Goal: Information Seeking & Learning: Find specific fact

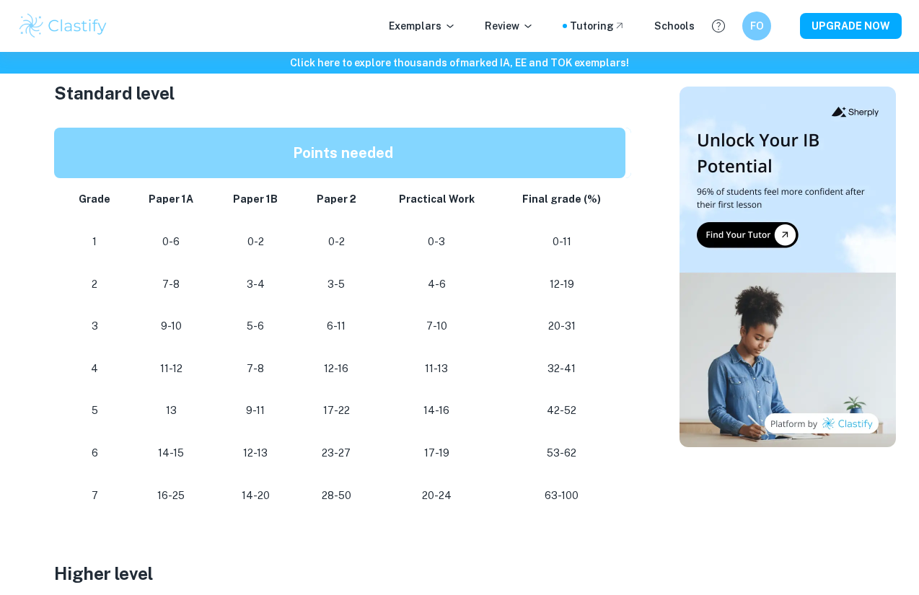
scroll to position [751, 0]
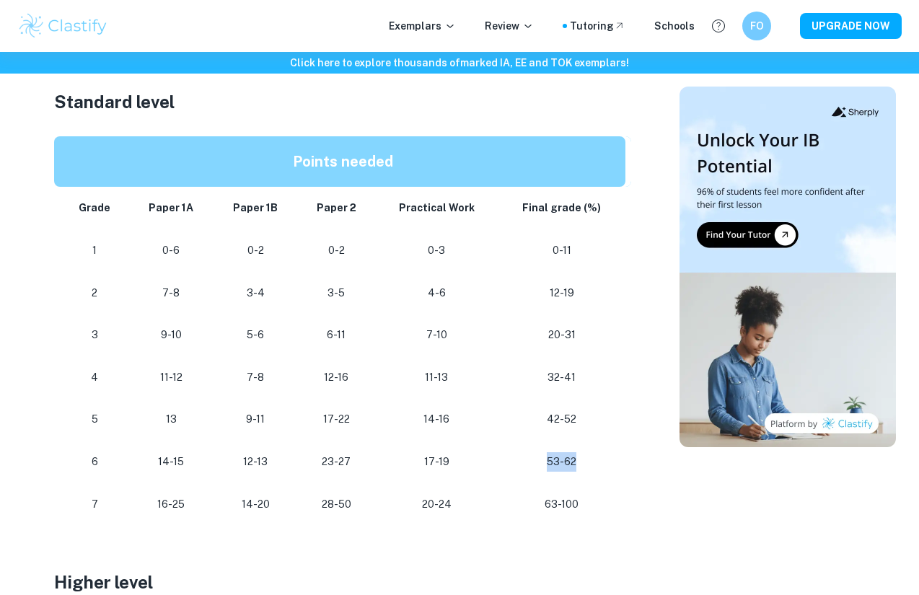
drag, startPoint x: 549, startPoint y: 455, endPoint x: 575, endPoint y: 455, distance: 26.7
click at [575, 455] on p "53-62" at bounding box center [562, 462] width 105 height 19
click at [578, 454] on p "53-62" at bounding box center [562, 462] width 105 height 19
drag, startPoint x: 578, startPoint y: 454, endPoint x: 547, endPoint y: 454, distance: 31.0
click at [547, 454] on p "53-62" at bounding box center [562, 462] width 105 height 19
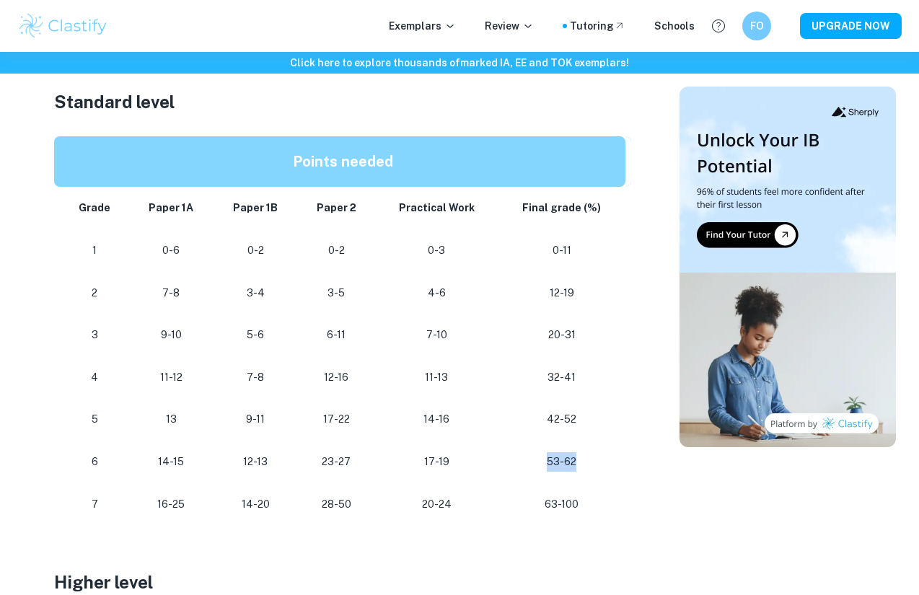
click at [548, 454] on p "53-62" at bounding box center [562, 462] width 105 height 19
drag, startPoint x: 548, startPoint y: 454, endPoint x: 574, endPoint y: 454, distance: 26.0
click at [574, 454] on p "53-62" at bounding box center [562, 462] width 105 height 19
click at [569, 455] on p "53-62" at bounding box center [562, 462] width 105 height 19
drag, startPoint x: 548, startPoint y: 454, endPoint x: 570, endPoint y: 454, distance: 22.4
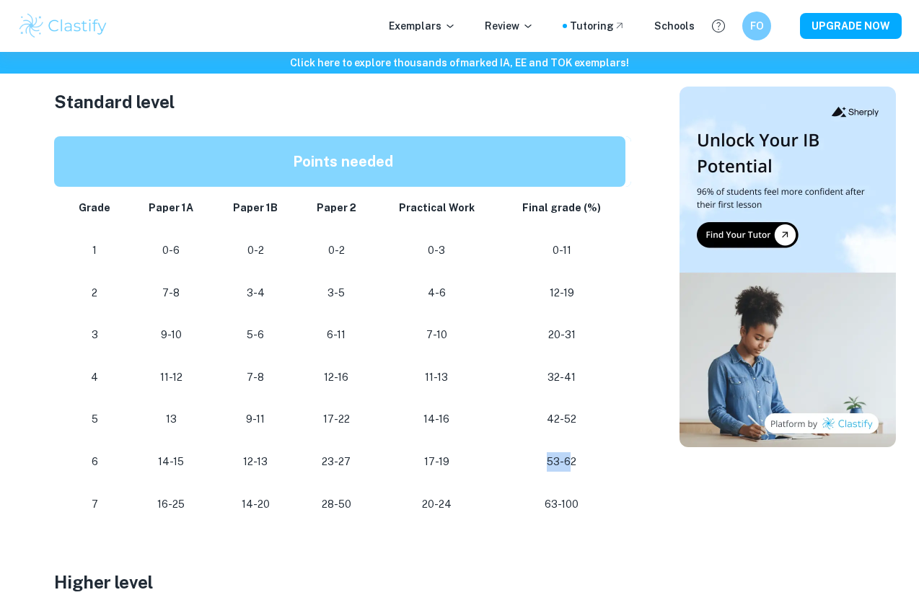
click at [570, 454] on p "53-62" at bounding box center [562, 462] width 105 height 19
drag, startPoint x: 585, startPoint y: 453, endPoint x: 546, endPoint y: 454, distance: 39.0
click at [546, 454] on p "53-62" at bounding box center [562, 462] width 105 height 19
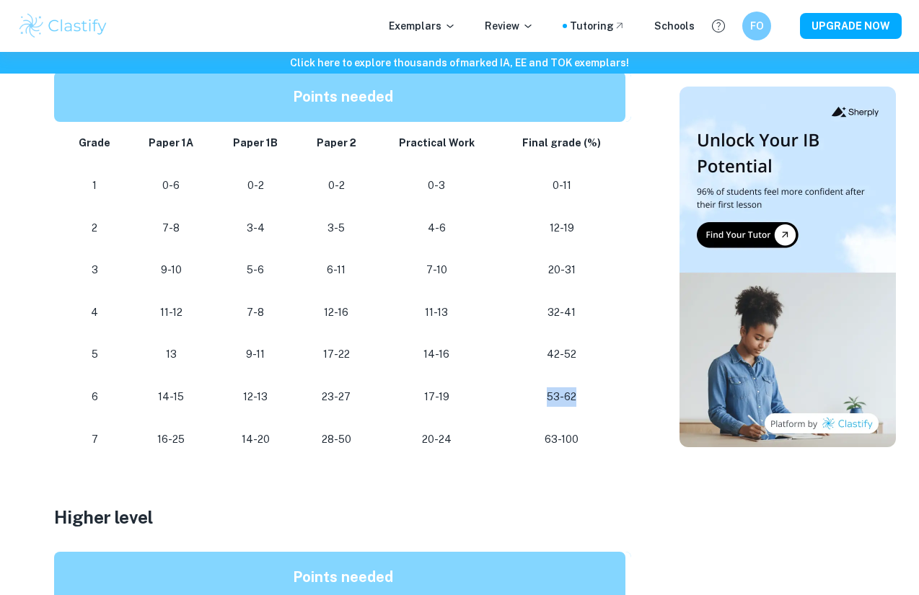
scroll to position [1418, 0]
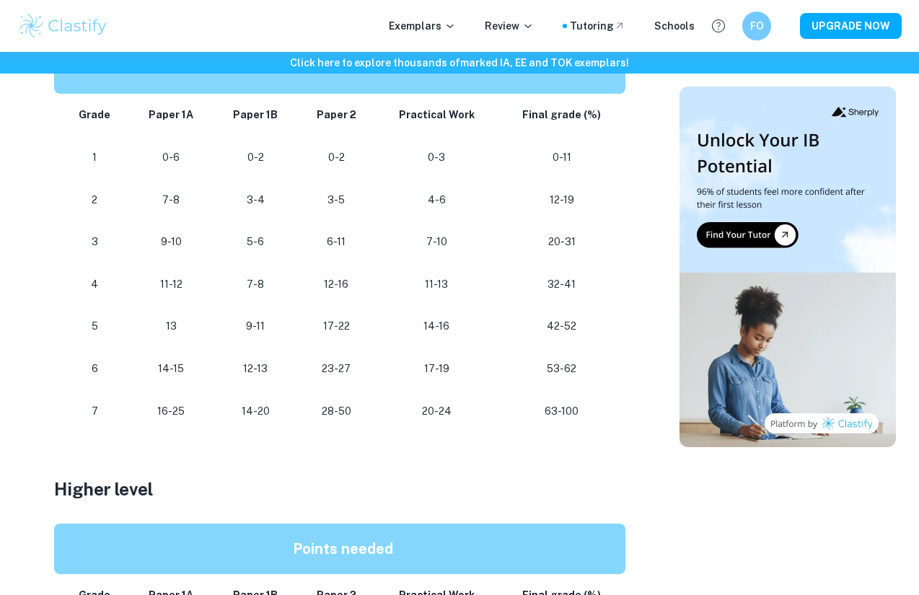
scroll to position [860, 0]
